Goal: Information Seeking & Learning: Compare options

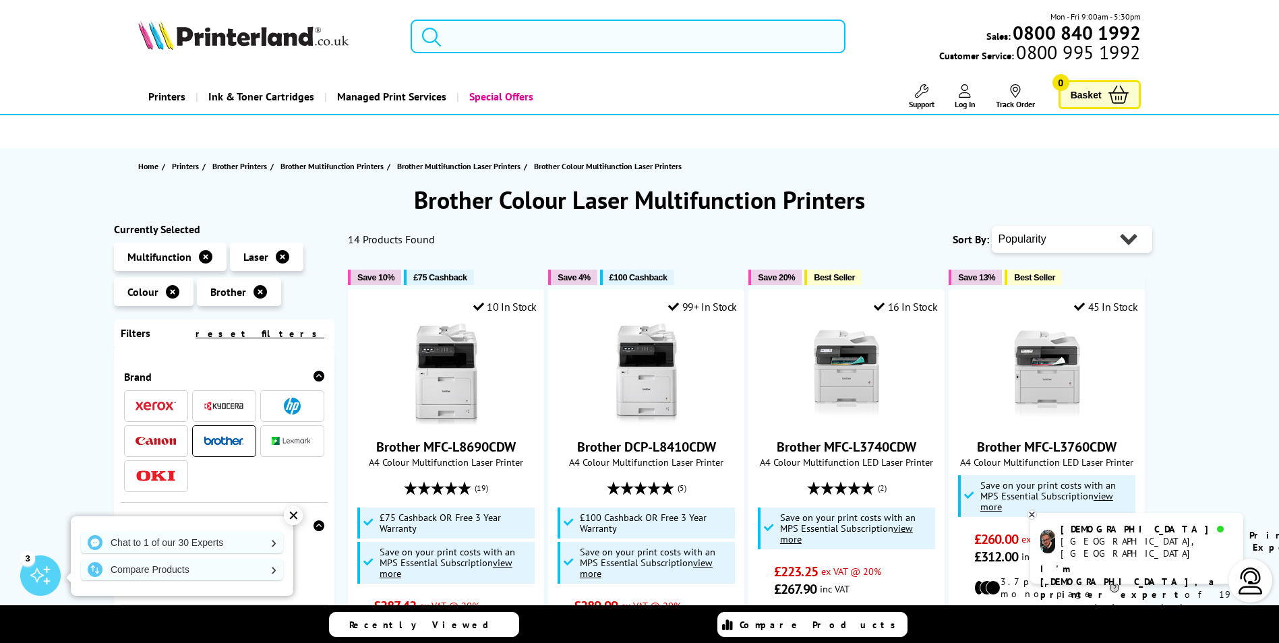
click at [550, 32] on input "search" at bounding box center [628, 37] width 435 height 34
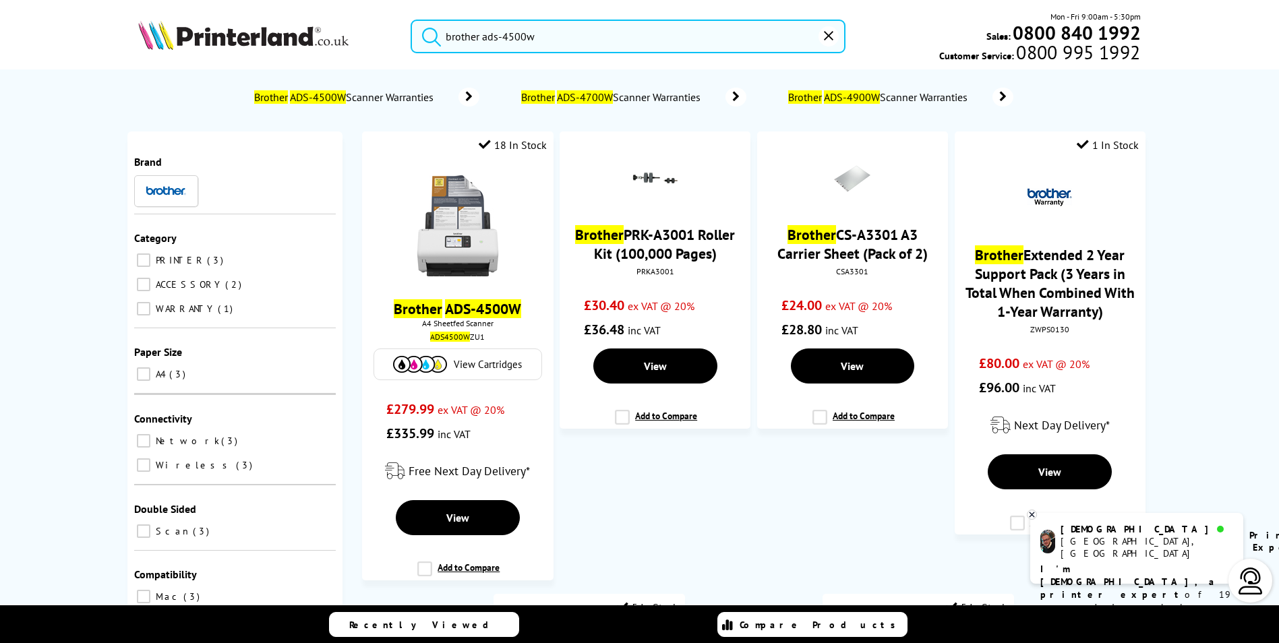
type input "brother ads-4500w"
click at [411, 20] on button "submit" at bounding box center [428, 35] width 34 height 30
click at [554, 39] on input "brother ads-4500w" at bounding box center [628, 37] width 435 height 34
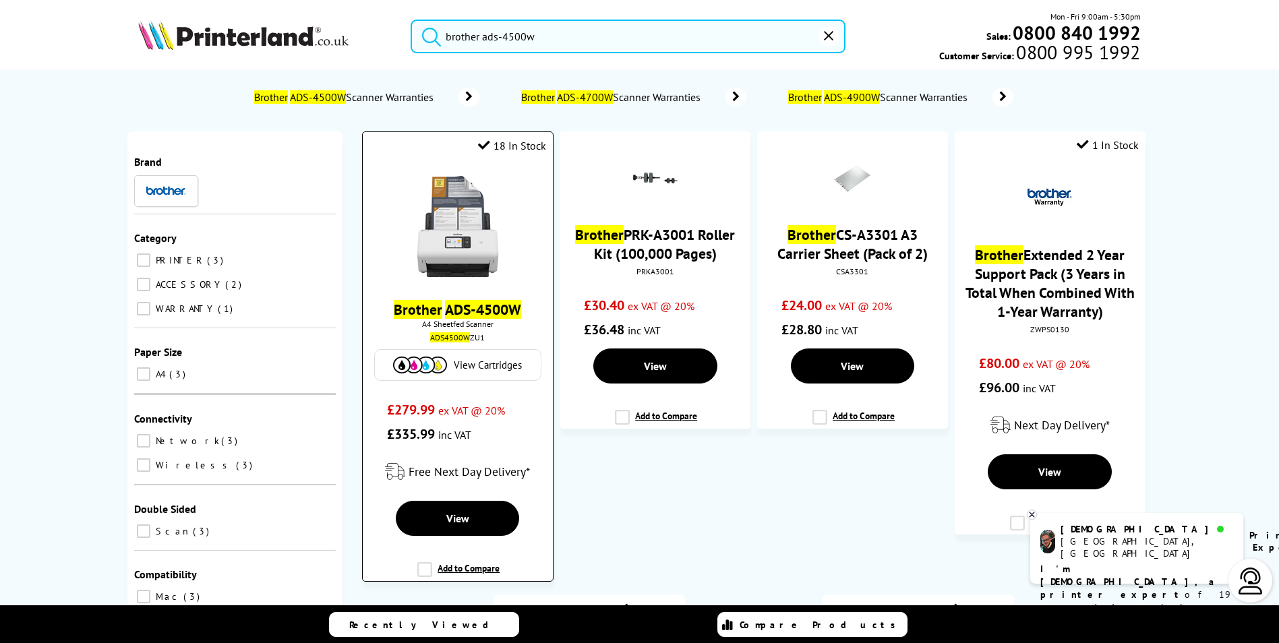
click at [462, 278] on picture at bounding box center [457, 272] width 101 height 13
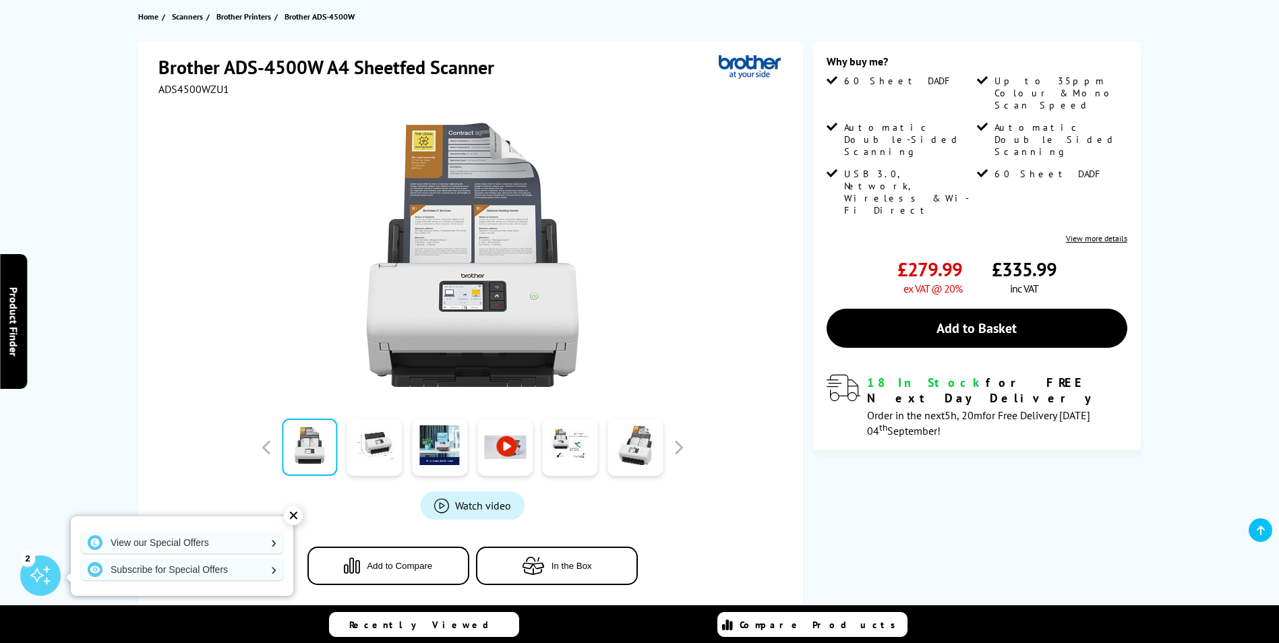
scroll to position [270, 0]
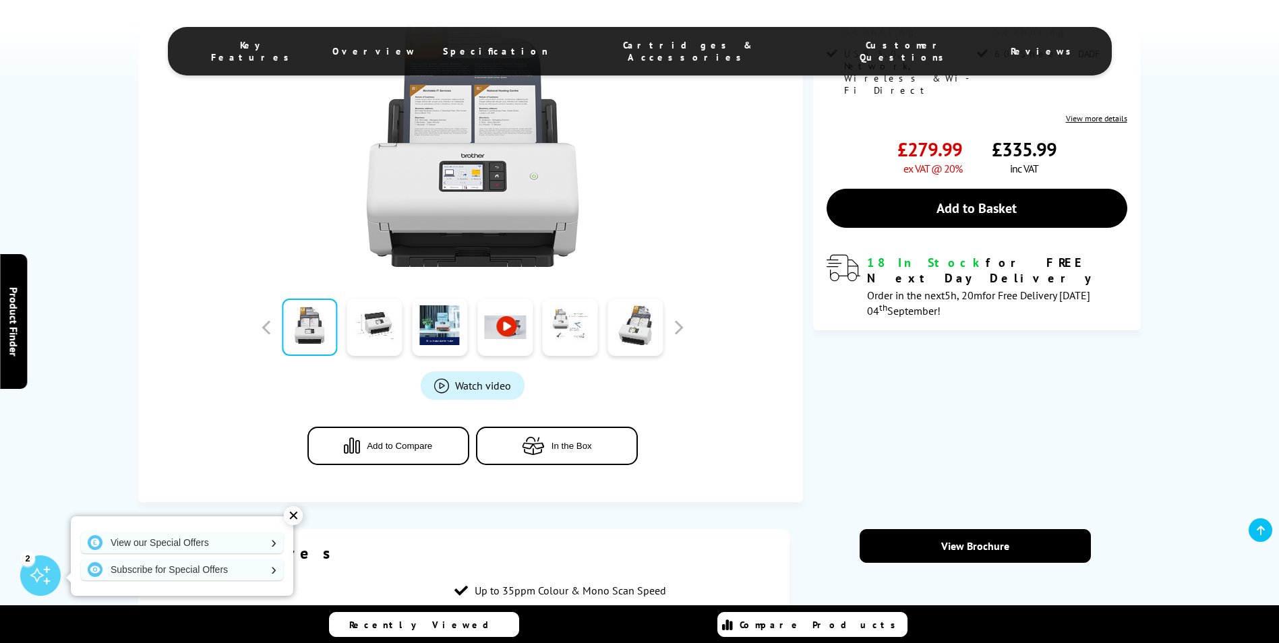
click at [569, 333] on link at bounding box center [570, 327] width 55 height 57
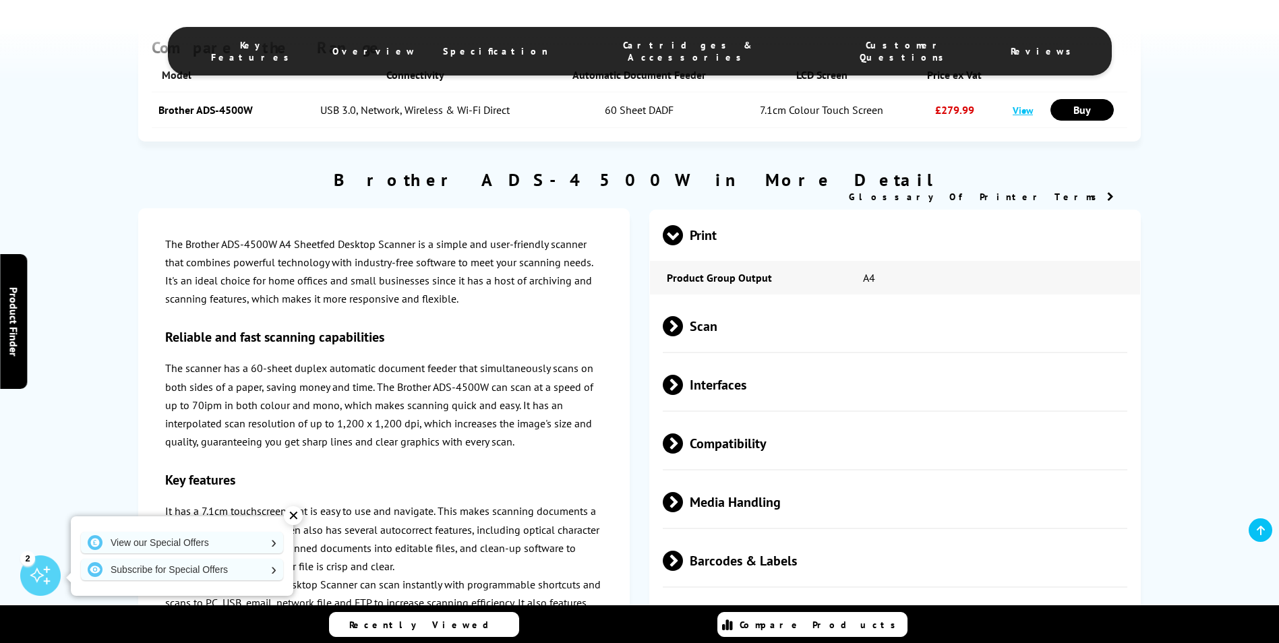
scroll to position [1281, 0]
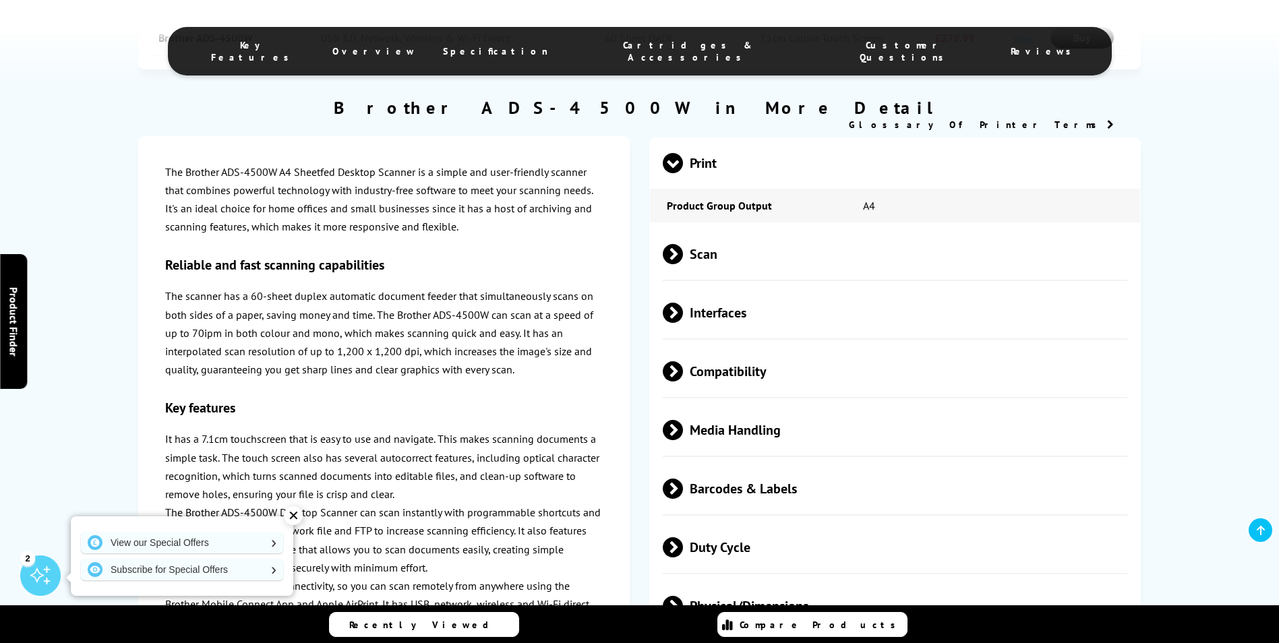
click at [294, 516] on div "✕" at bounding box center [293, 516] width 19 height 19
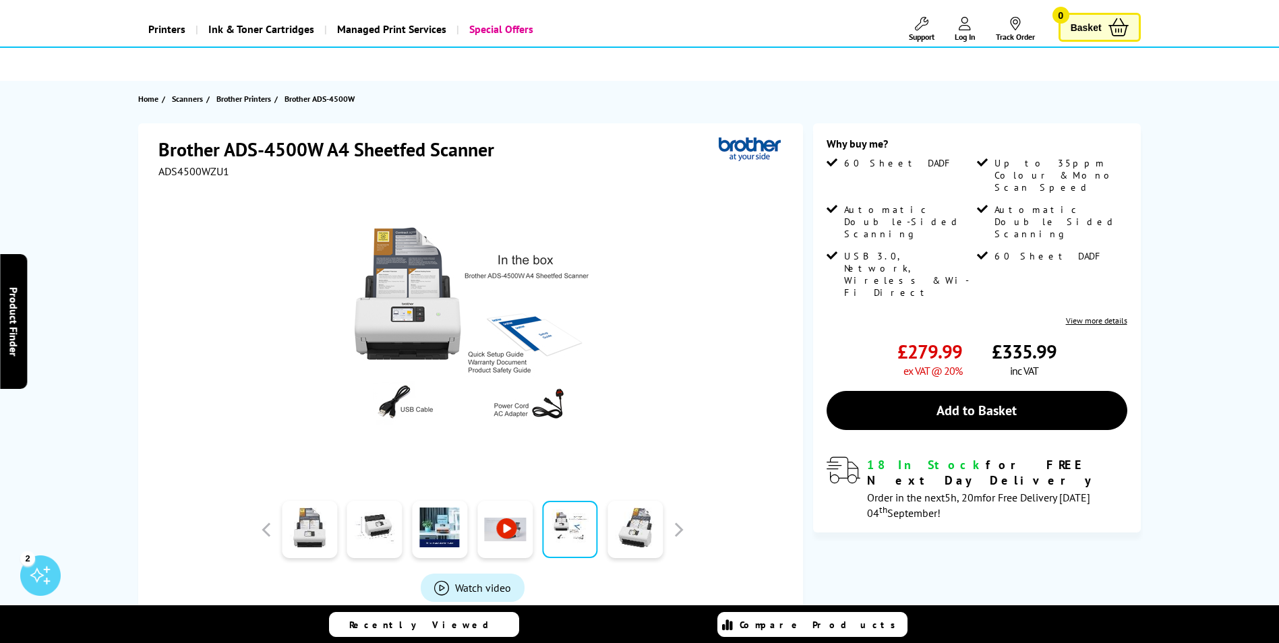
scroll to position [0, 0]
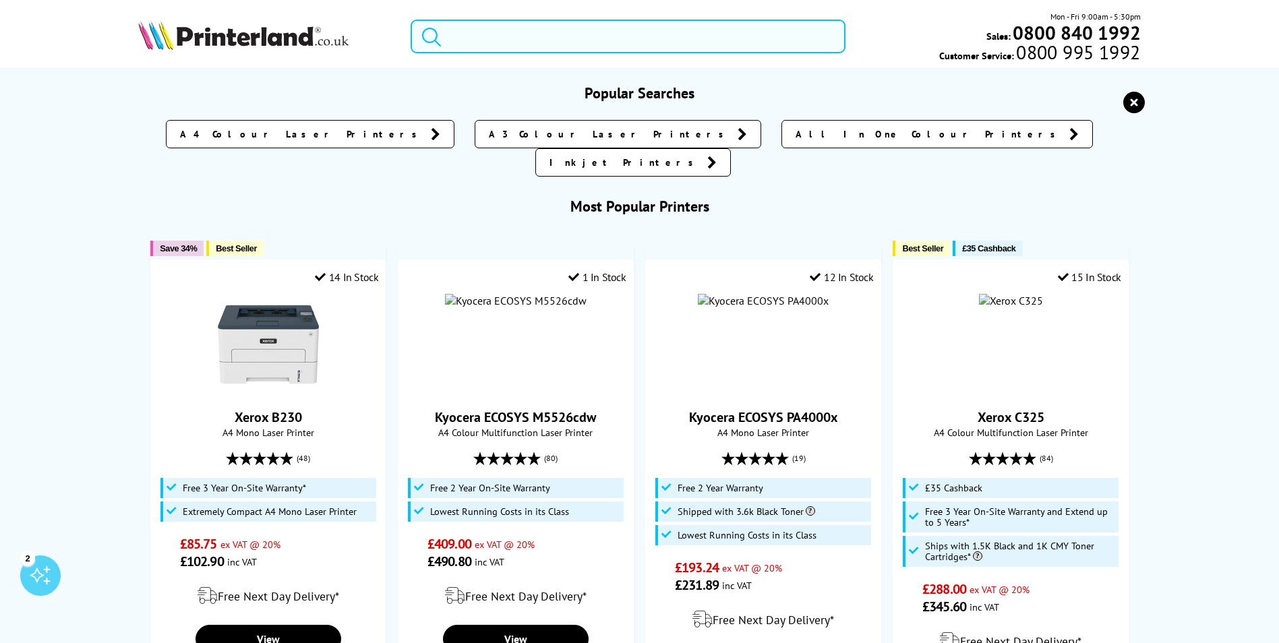
click at [507, 28] on input "search" at bounding box center [628, 37] width 435 height 34
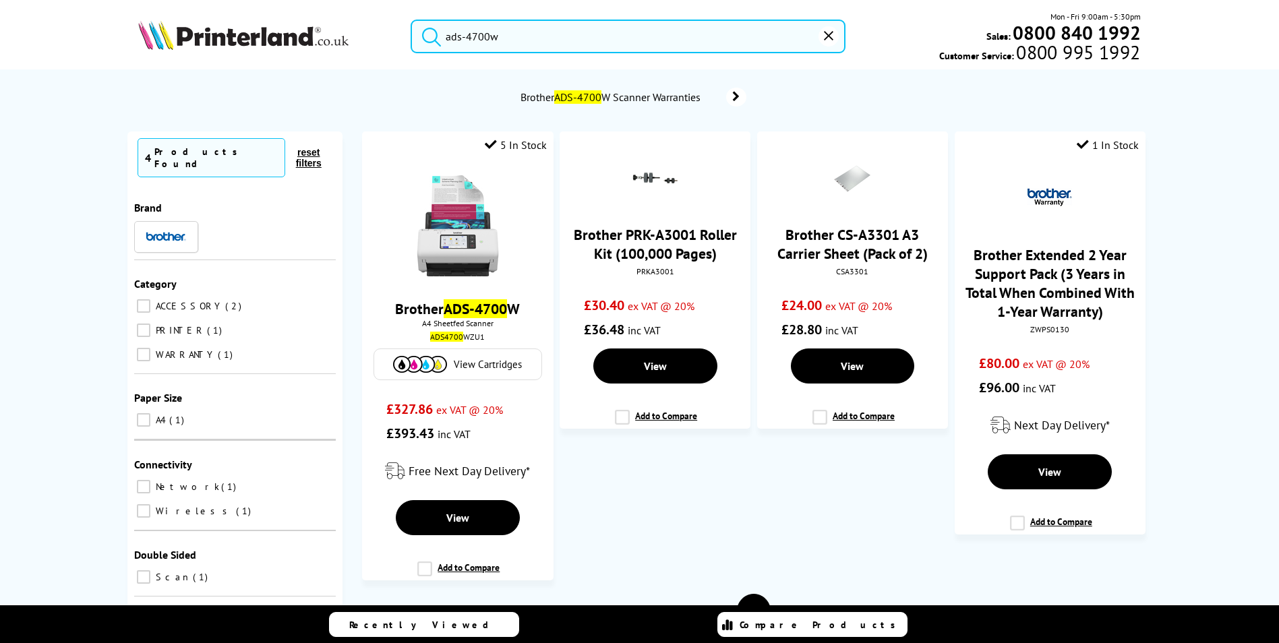
type input "ads-4700w"
click at [411, 20] on button "submit" at bounding box center [428, 35] width 34 height 30
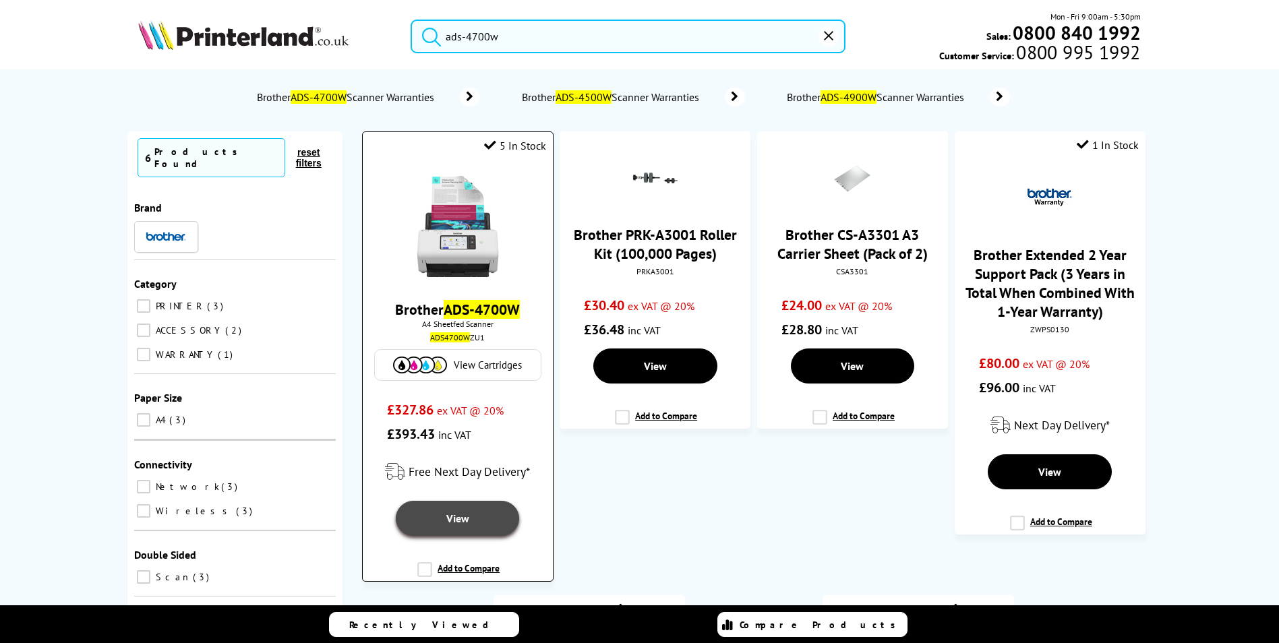
click at [466, 524] on span "View" at bounding box center [457, 518] width 23 height 13
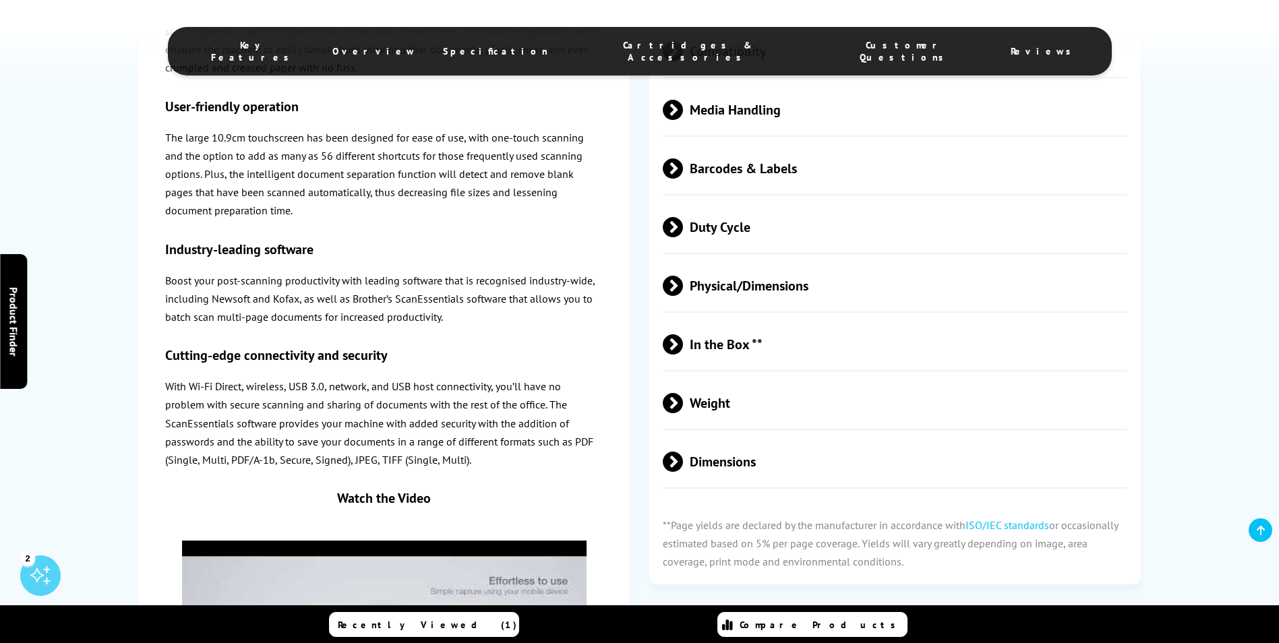
scroll to position [1416, 0]
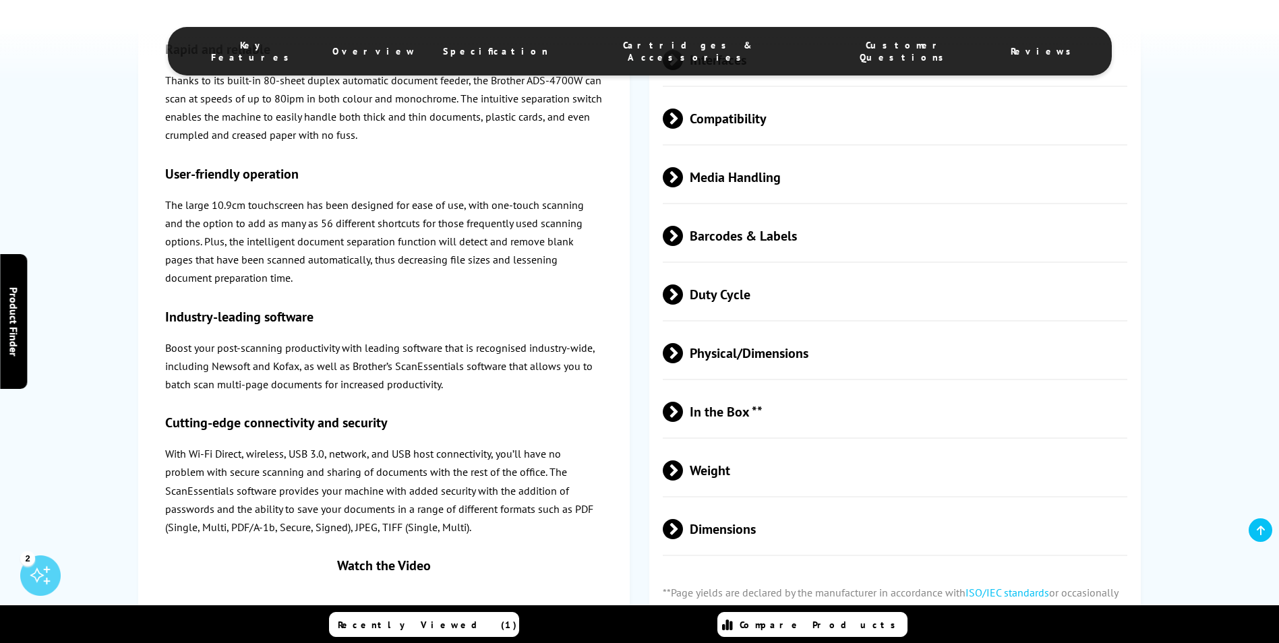
click at [416, 45] on span "Overview" at bounding box center [375, 51] width 84 height 12
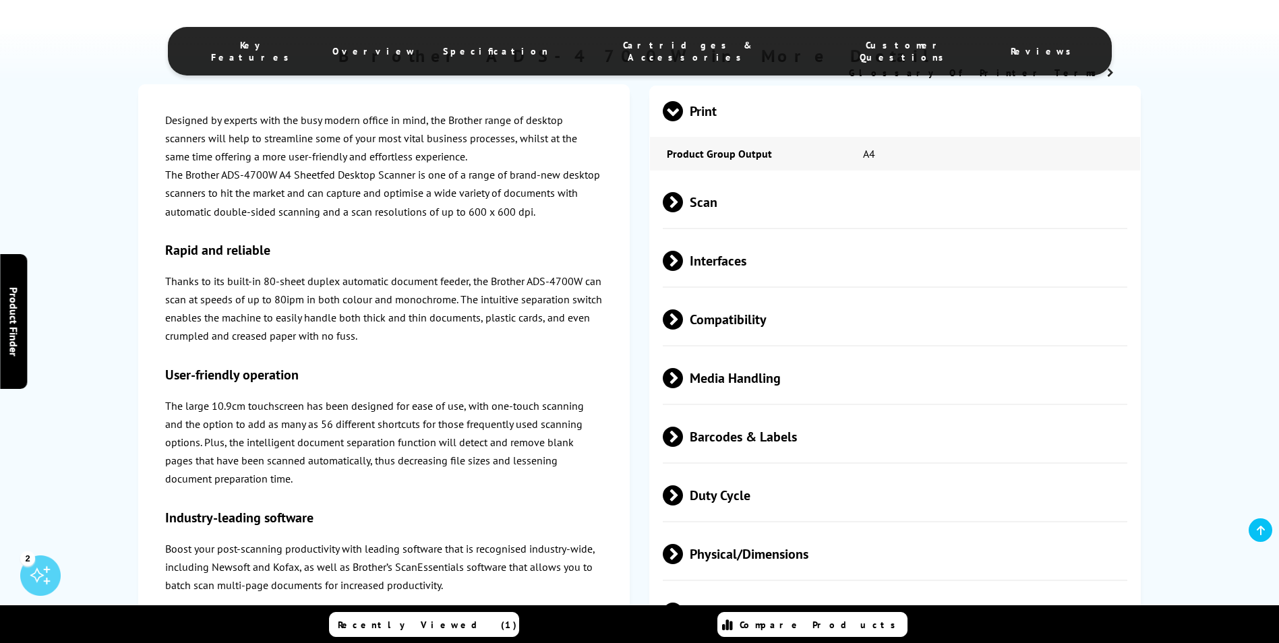
scroll to position [1184, 0]
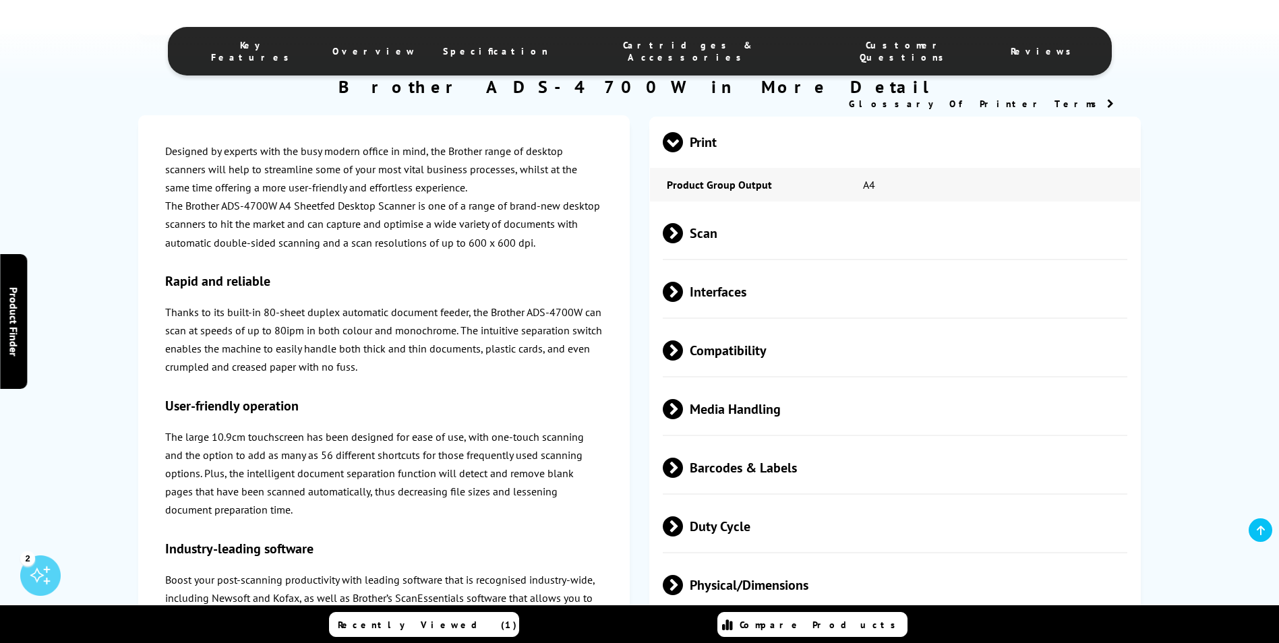
click at [548, 45] on span "Specification" at bounding box center [495, 51] width 105 height 12
click at [683, 237] on span at bounding box center [683, 233] width 0 height 20
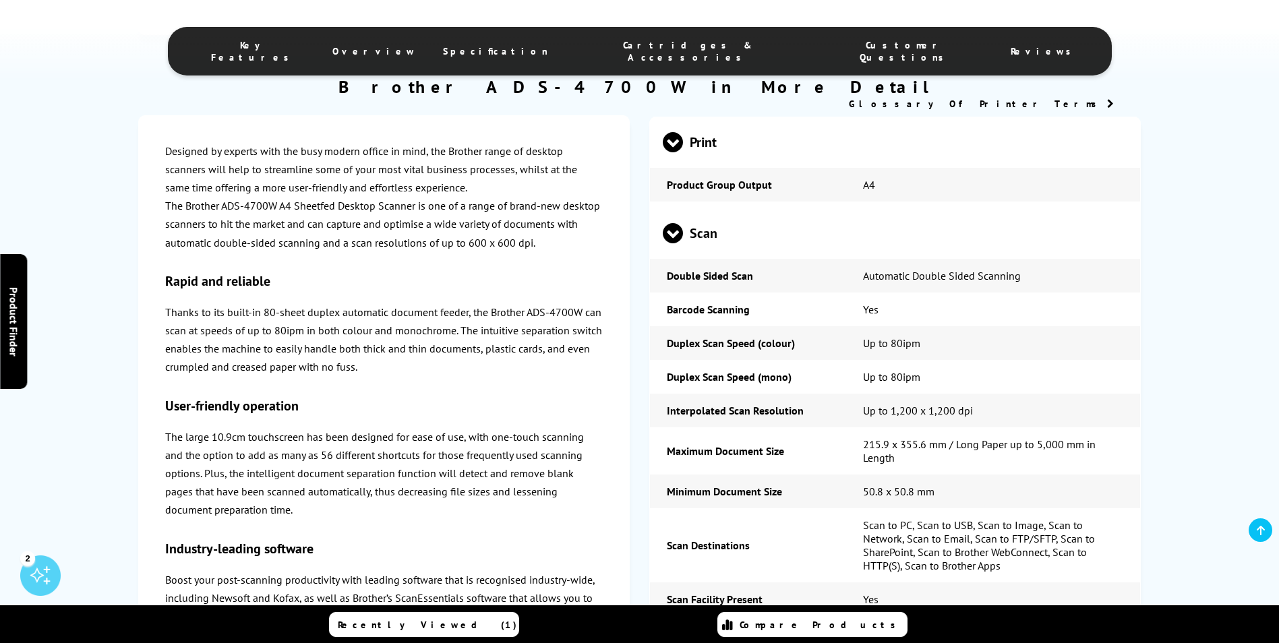
scroll to position [1252, 0]
